Goal: Task Accomplishment & Management: Manage account settings

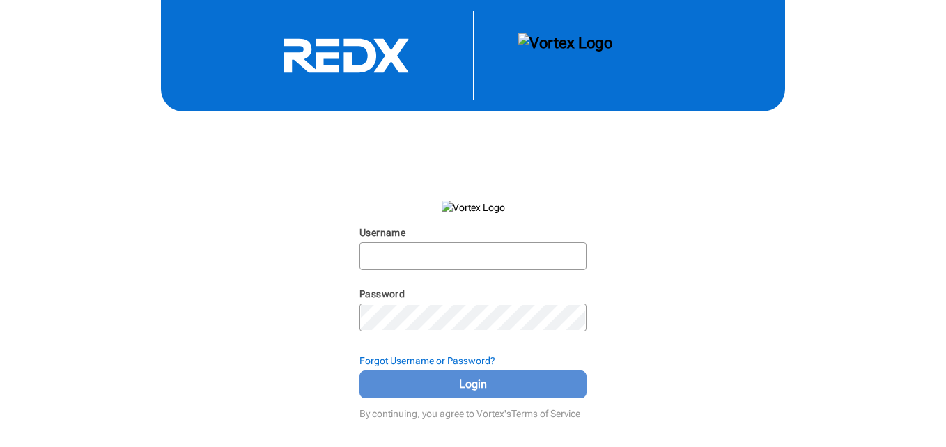
type input "[EMAIL_ADDRESS][DOMAIN_NAME]"
click at [441, 385] on span "Login" at bounding box center [473, 384] width 192 height 17
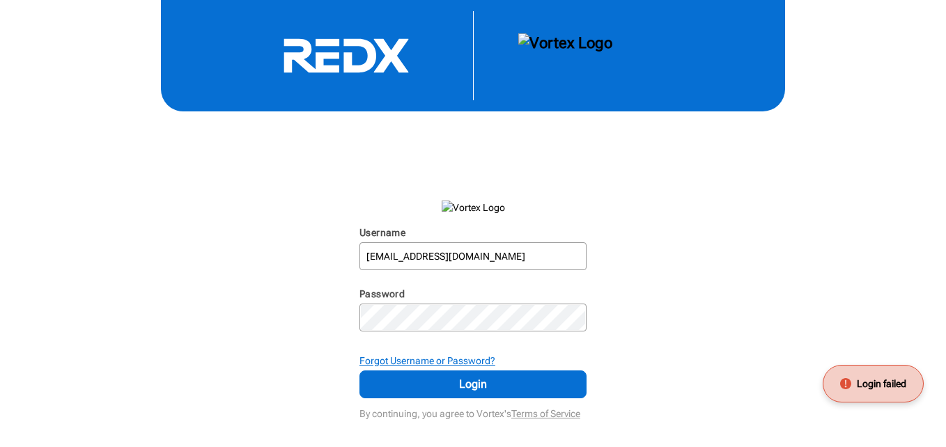
click at [450, 360] on strong "Forgot Username or Password?" at bounding box center [427, 360] width 136 height 11
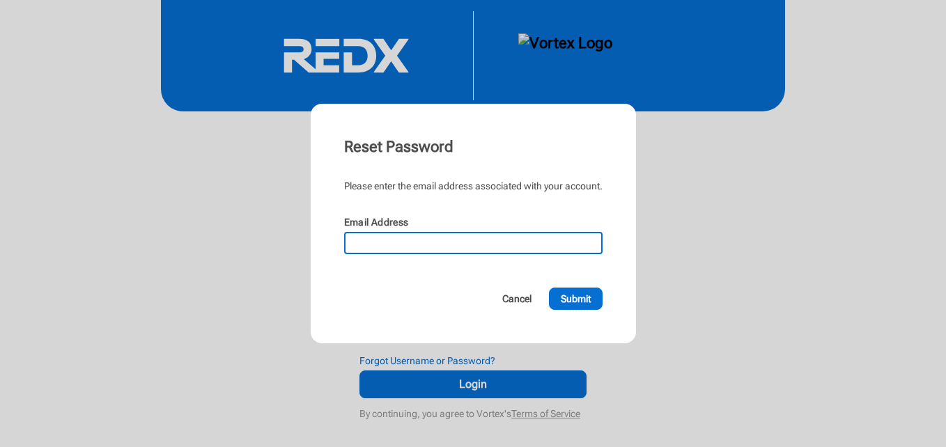
click at [510, 234] on input "Email Address" at bounding box center [473, 242] width 256 height 19
type input "[EMAIL_ADDRESS][DOMAIN_NAME]"
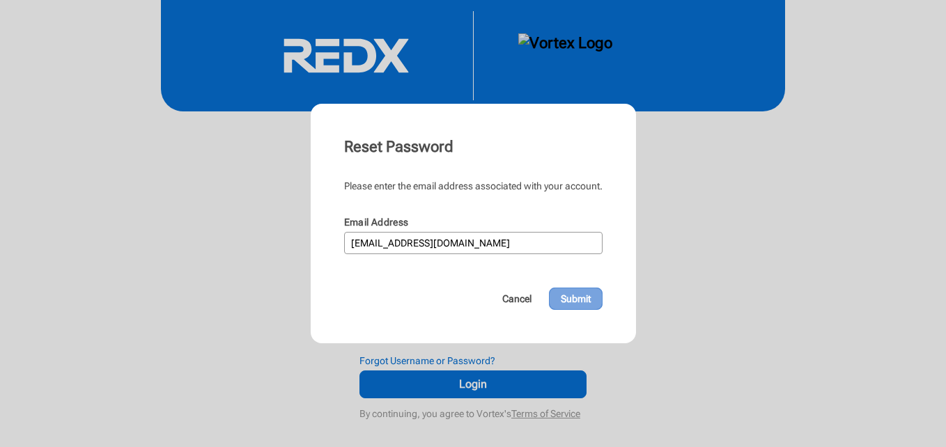
click at [566, 299] on span "Submit" at bounding box center [575, 299] width 30 height 14
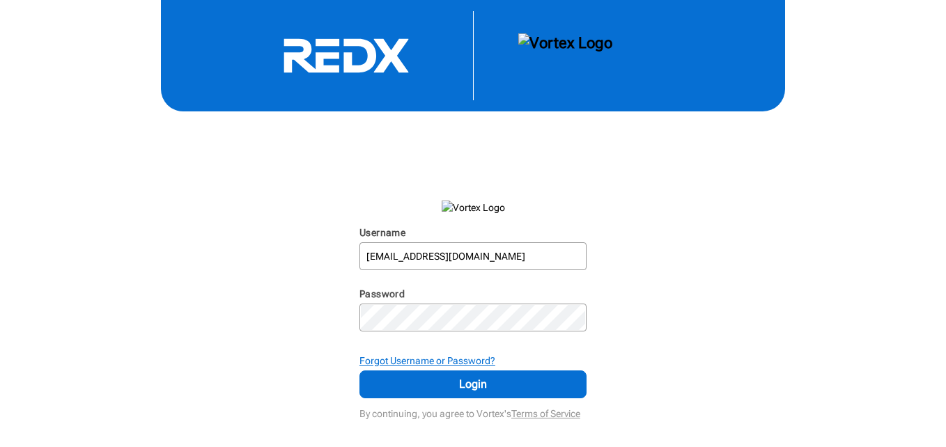
click at [469, 359] on strong "Forgot Username or Password?" at bounding box center [427, 360] width 136 height 11
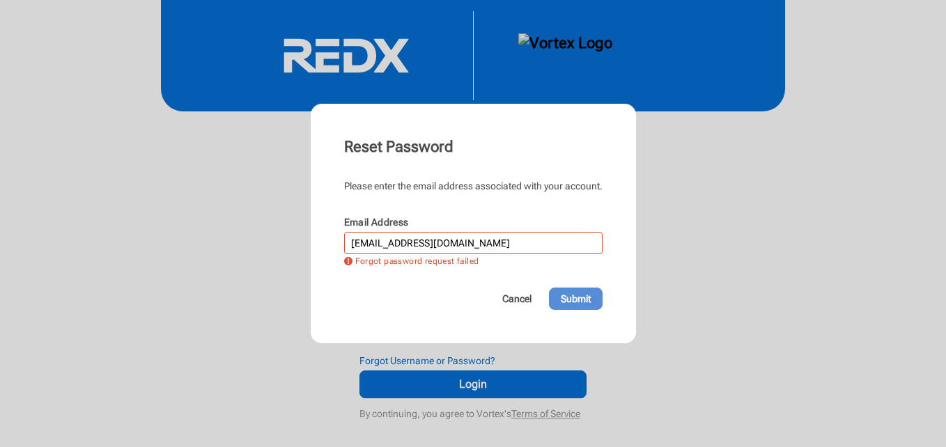
click at [565, 296] on span "Submit" at bounding box center [575, 299] width 30 height 14
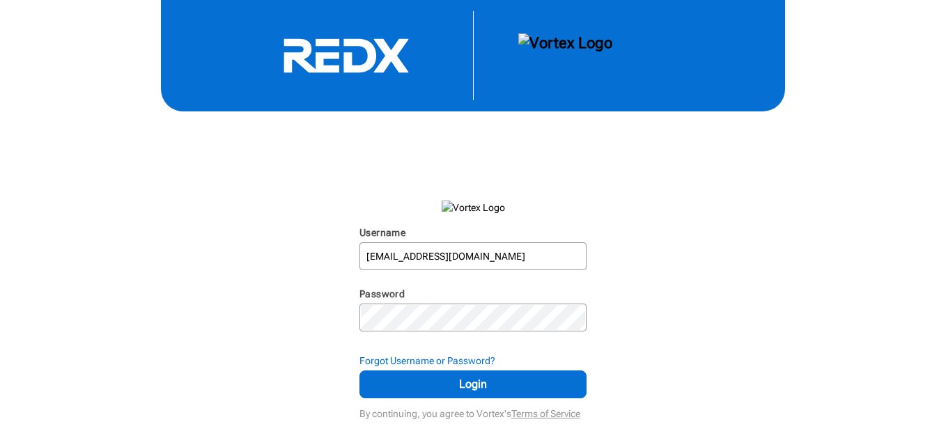
click at [556, 42] on img at bounding box center [565, 55] width 94 height 45
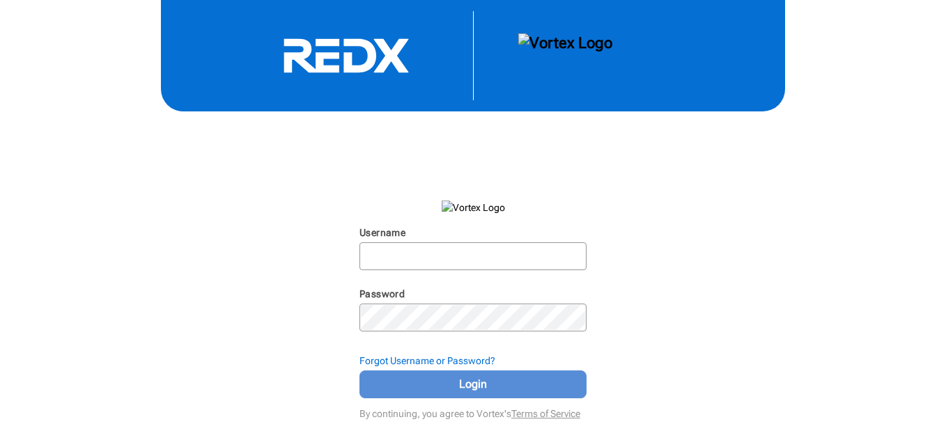
type input "[EMAIL_ADDRESS][DOMAIN_NAME]"
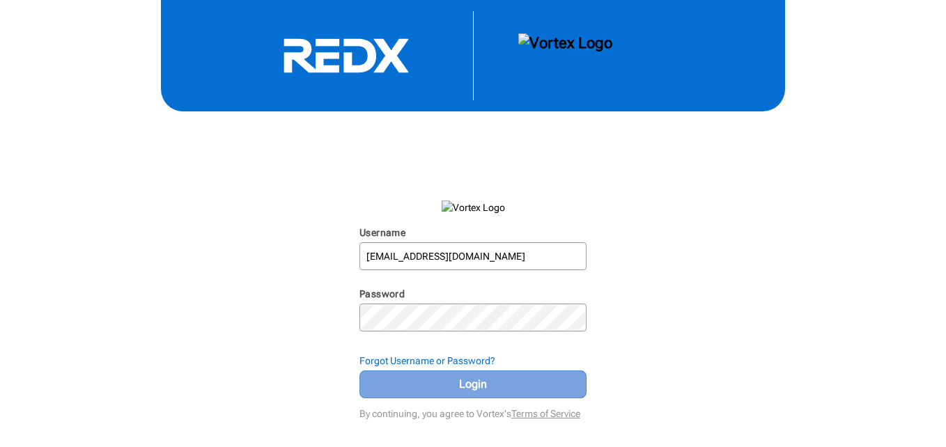
click at [496, 379] on span "Login" at bounding box center [473, 384] width 192 height 17
click at [367, 387] on button "Login" at bounding box center [472, 384] width 227 height 28
click at [473, 377] on span "Login" at bounding box center [473, 384] width 192 height 17
